Goal: Task Accomplishment & Management: Manage account settings

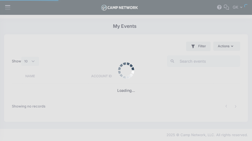
select select "10"
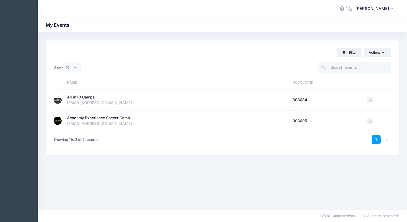
click at [76, 98] on div "All in ID Camps" at bounding box center [81, 97] width 28 height 6
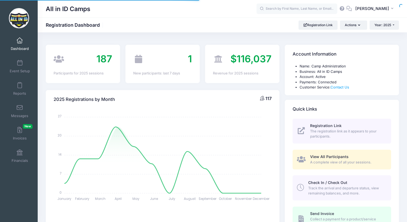
select select
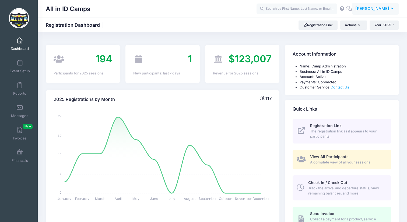
click at [375, 9] on span "[PERSON_NAME]" at bounding box center [372, 9] width 34 height 6
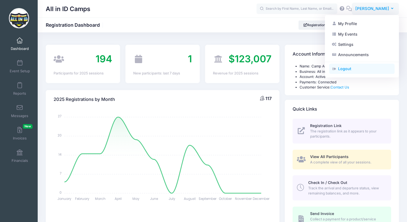
click at [343, 69] on link "Logout" at bounding box center [361, 69] width 65 height 10
